Goal: Find specific page/section

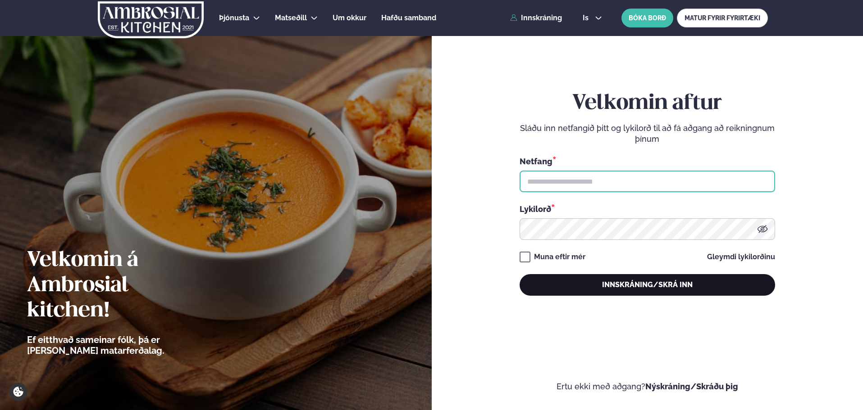
type input "**********"
click at [580, 283] on button "Innskráning/Skrá inn" at bounding box center [646, 285] width 255 height 22
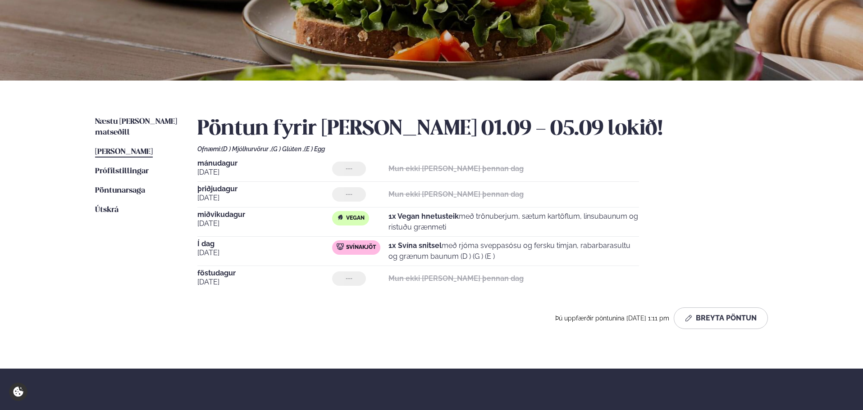
scroll to position [240, 0]
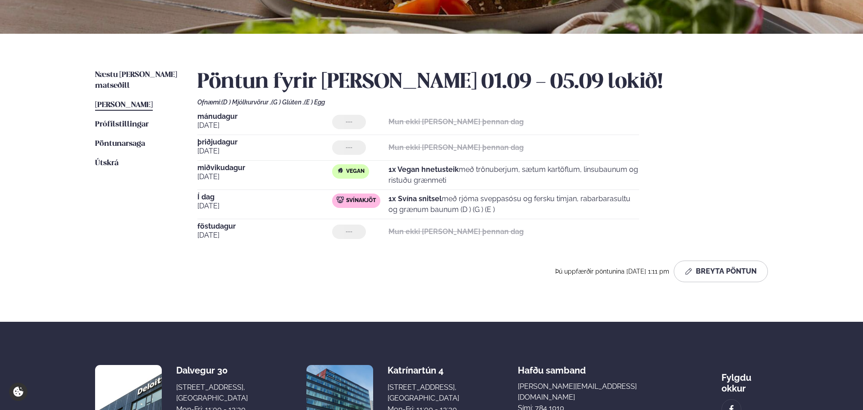
click at [144, 82] on ul "Næstu [PERSON_NAME] matseðill Næsta vika [PERSON_NAME] matseðill [PERSON_NAME] …" at bounding box center [137, 180] width 84 height 220
click at [145, 77] on span "Næstu [PERSON_NAME] matseðill" at bounding box center [136, 80] width 82 height 18
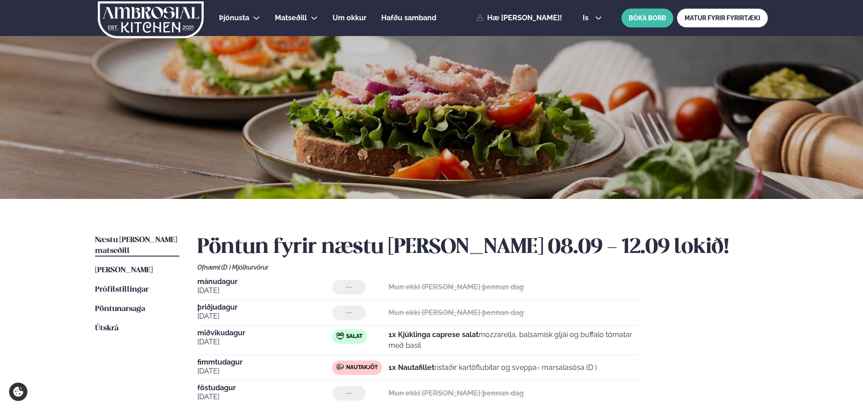
click at [149, 21] on img at bounding box center [151, 19] width 108 height 37
